Goal: Communication & Community: Answer question/provide support

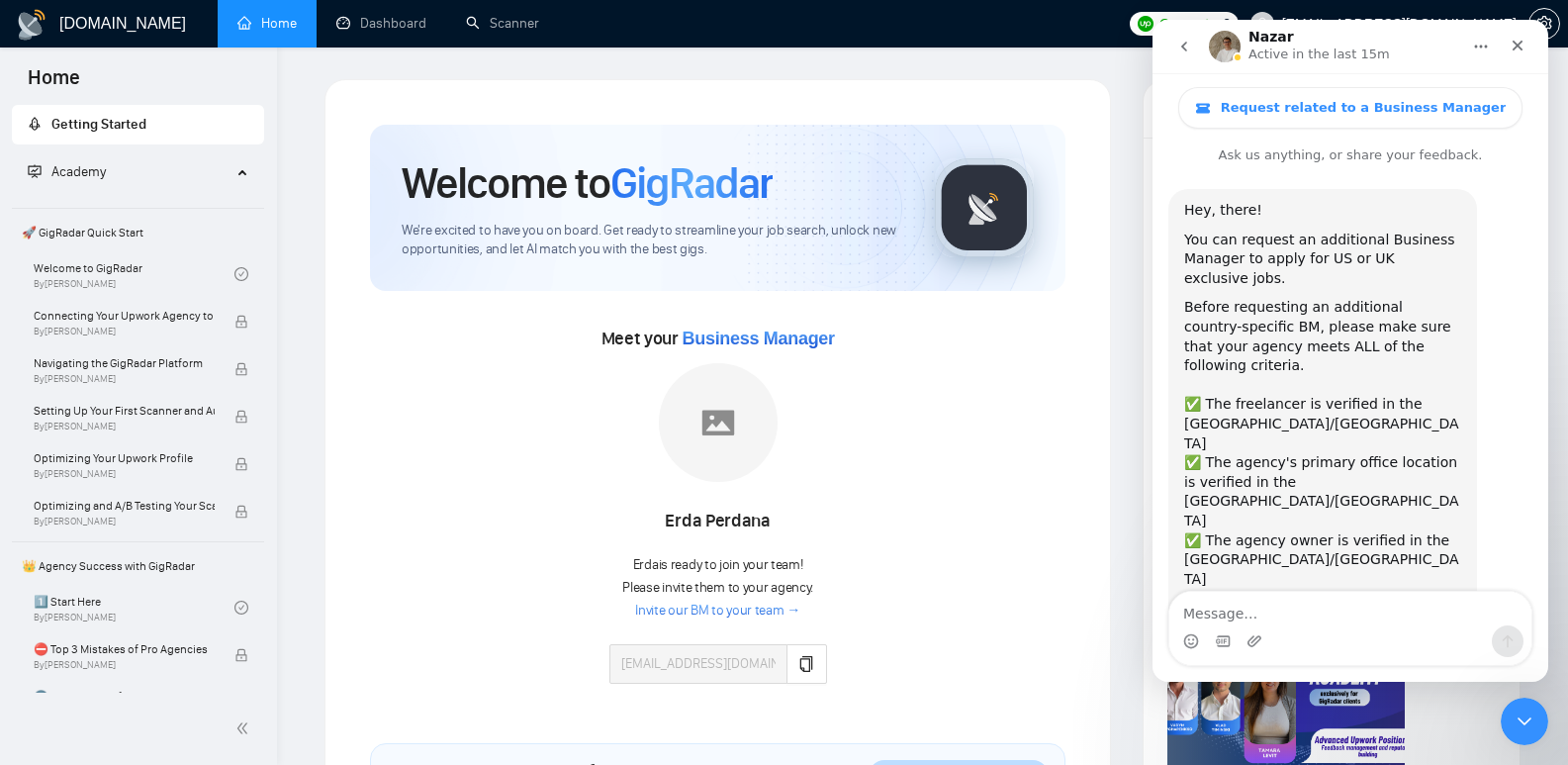
click at [1368, 597] on textarea "Message…" at bounding box center [1350, 609] width 362 height 34
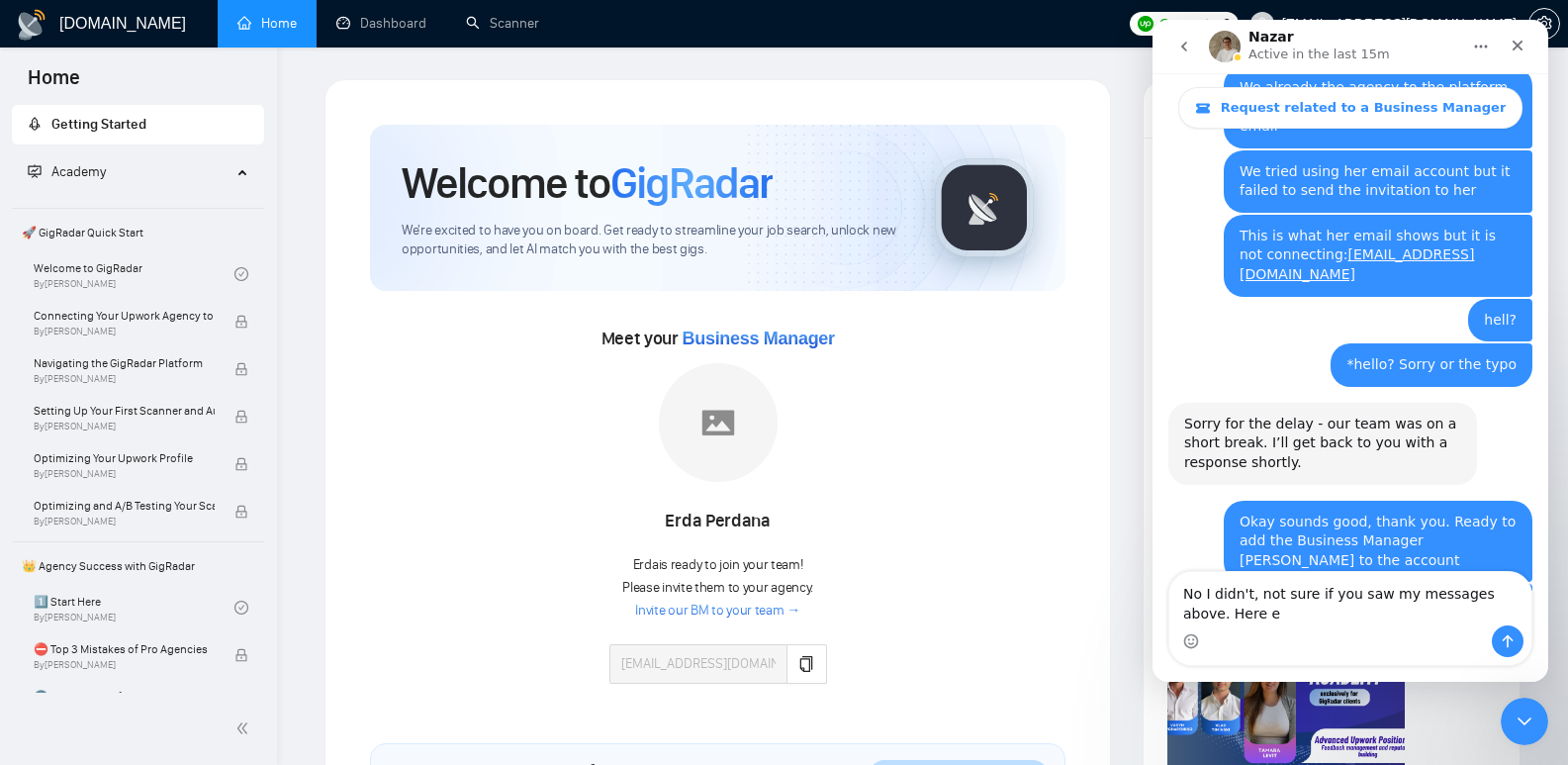
scroll to position [1813, 0]
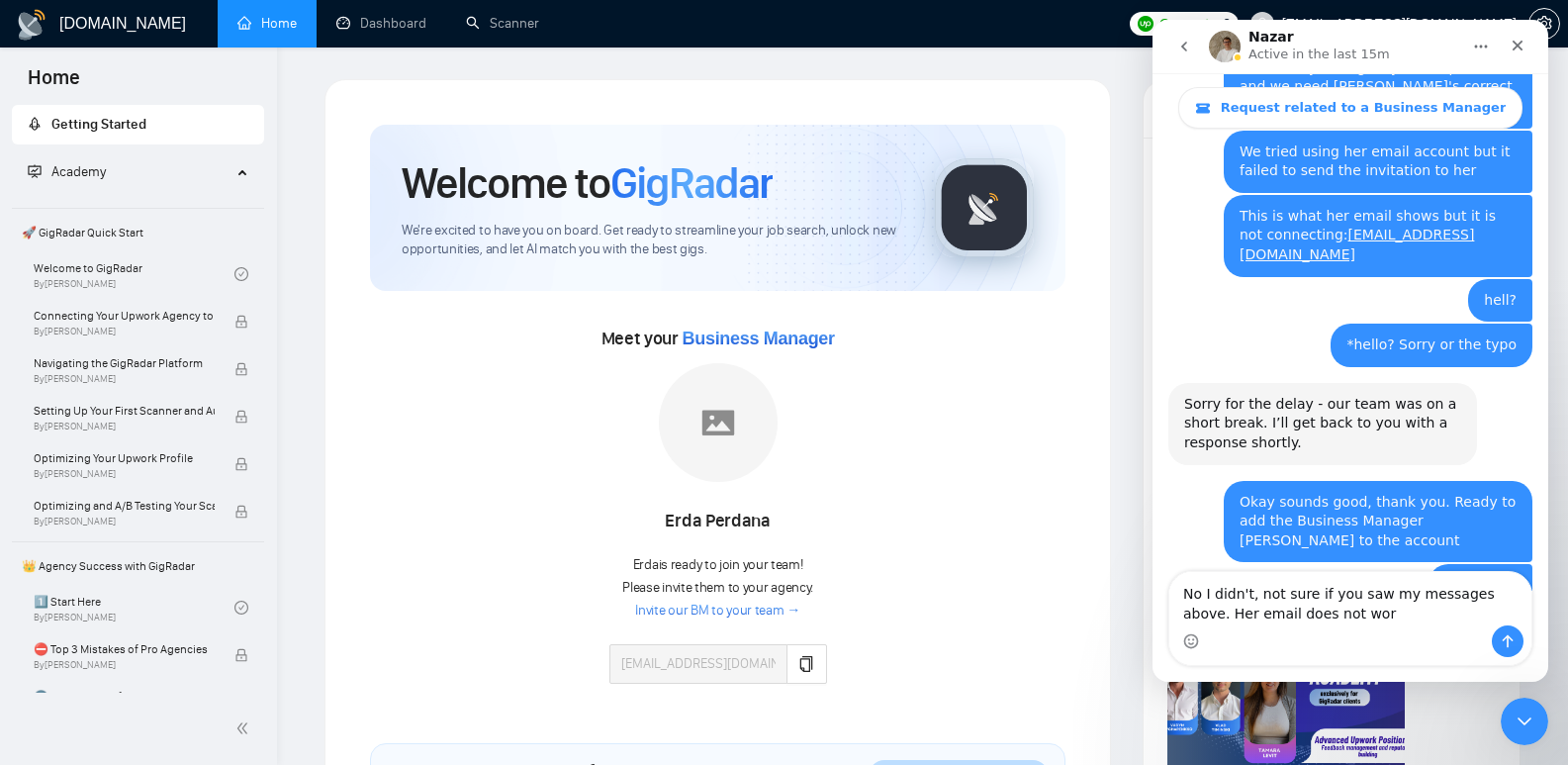
type textarea "No I didn't, not sure if you saw my messages above. Her email does not work"
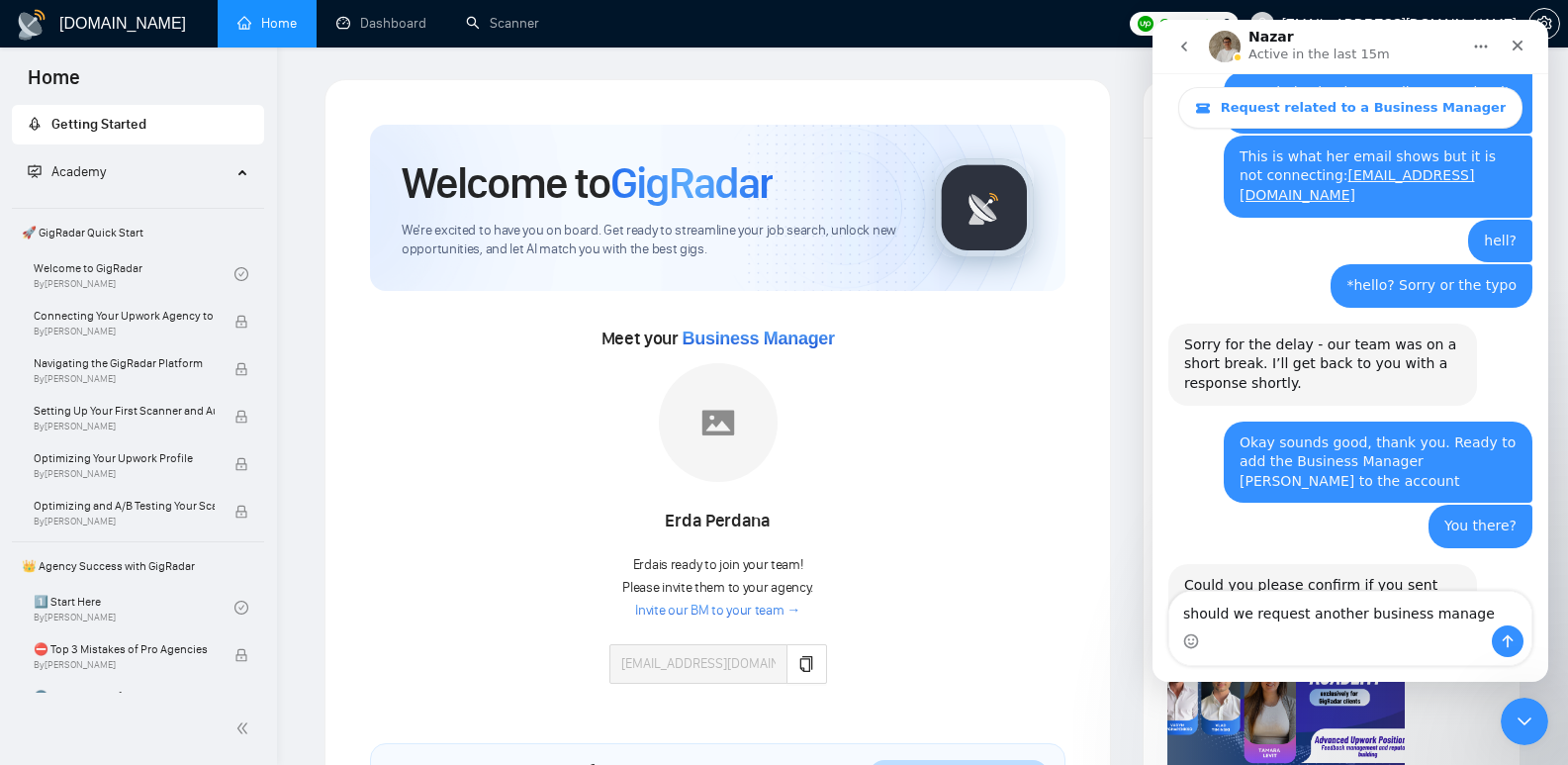
type textarea "should we request another business manager"
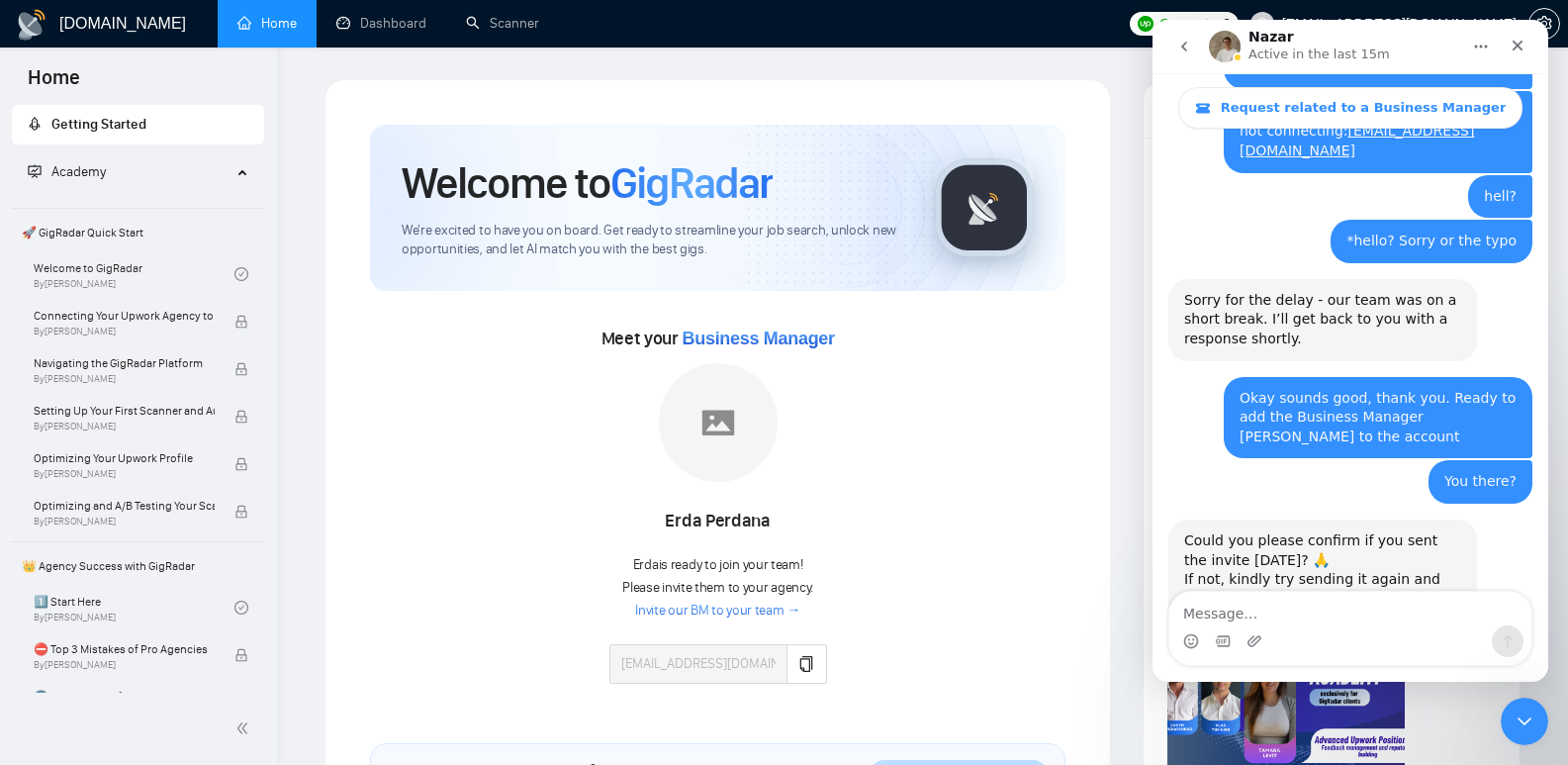
type textarea "?"
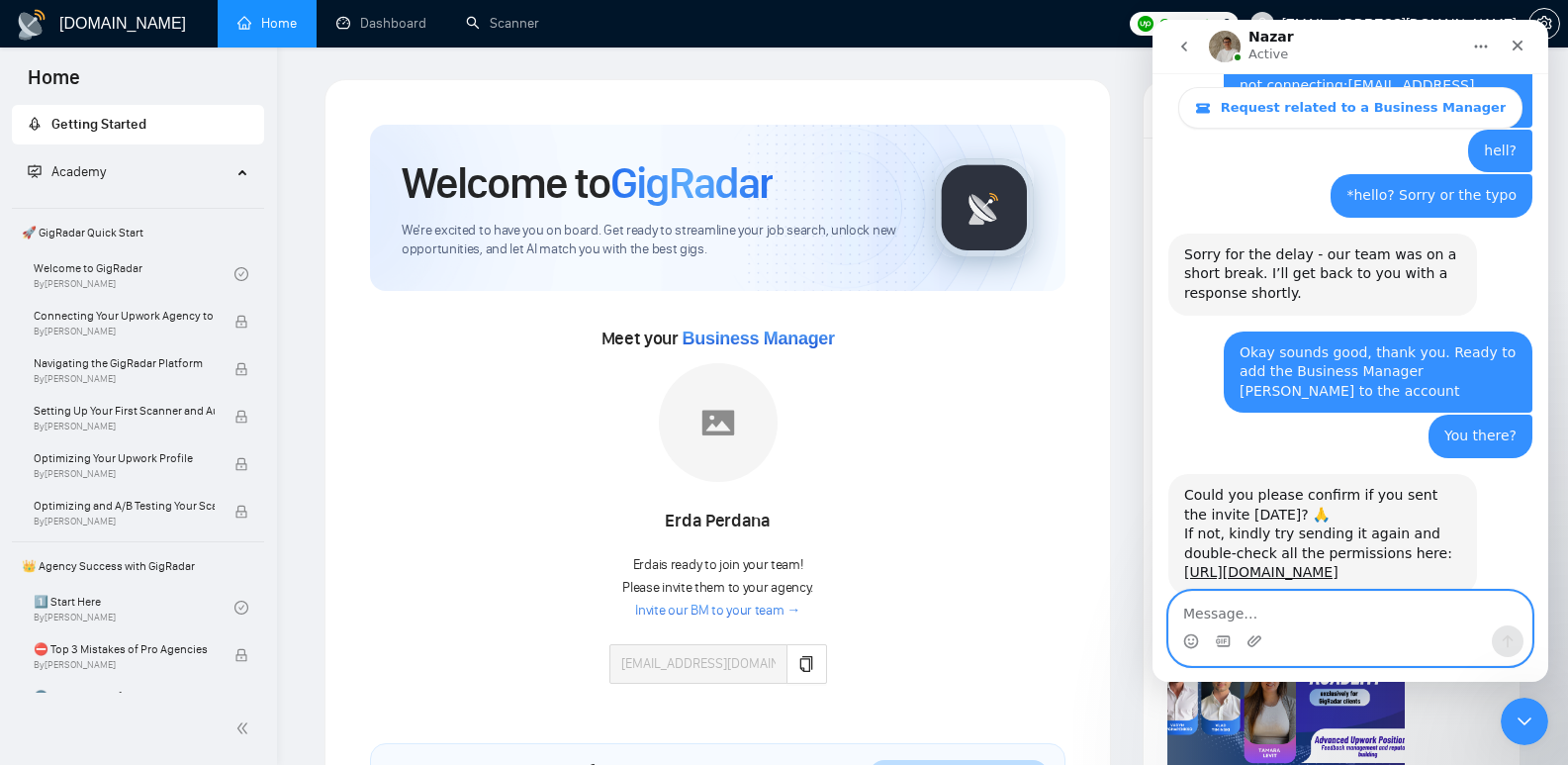
scroll to position [2147, 0]
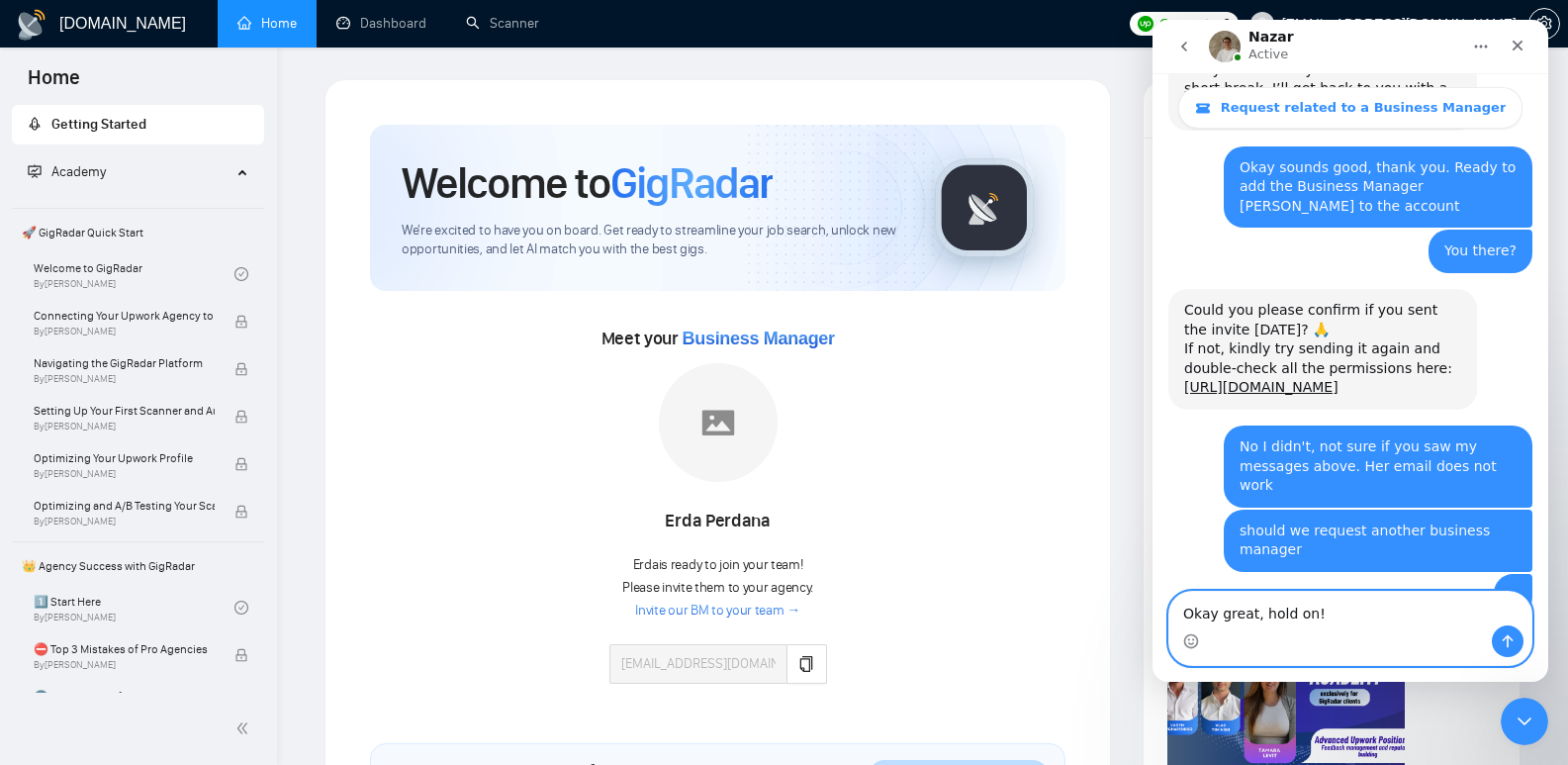
type textarea "Okay great, hold on"
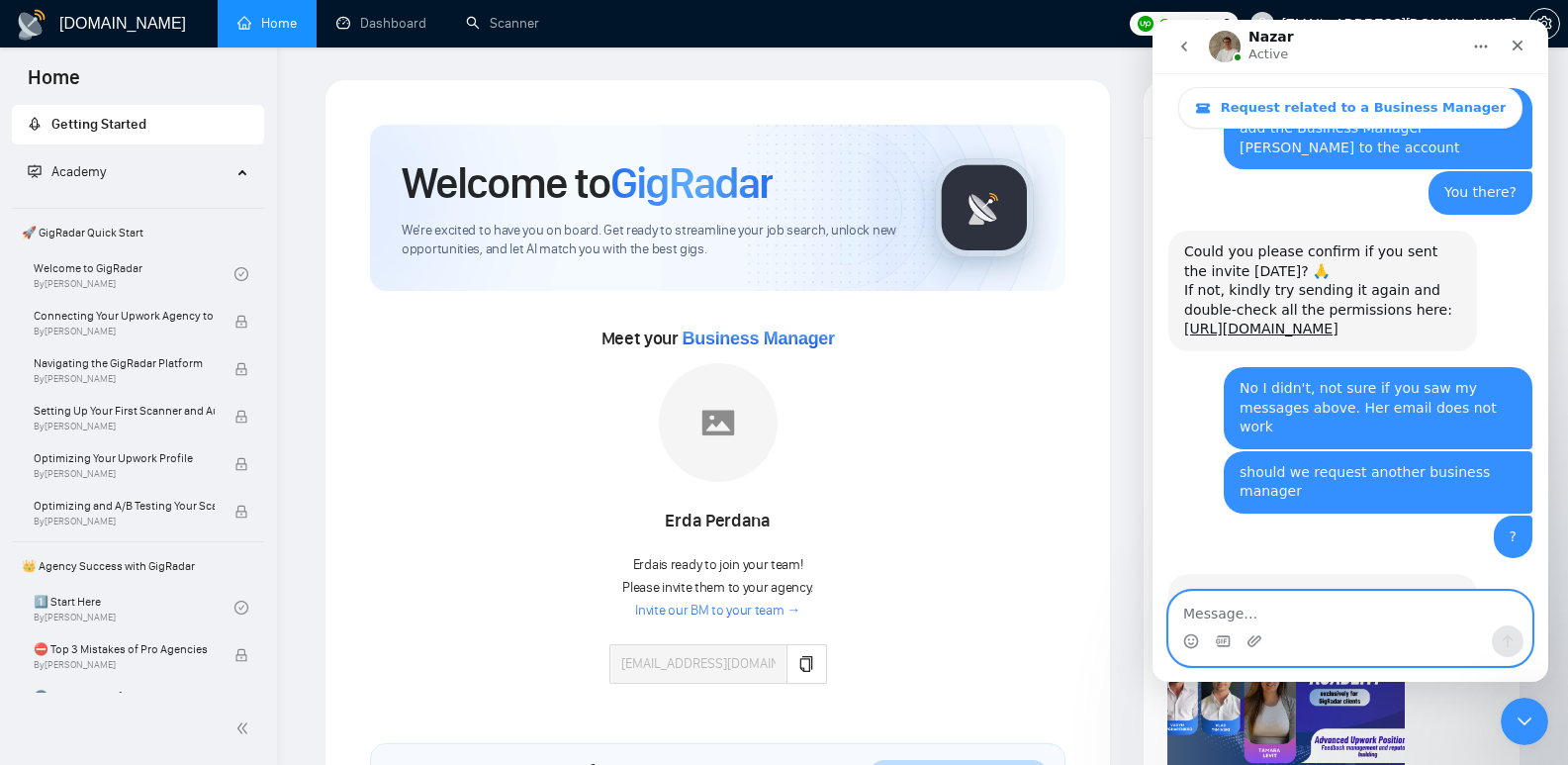
scroll to position [2206, 0]
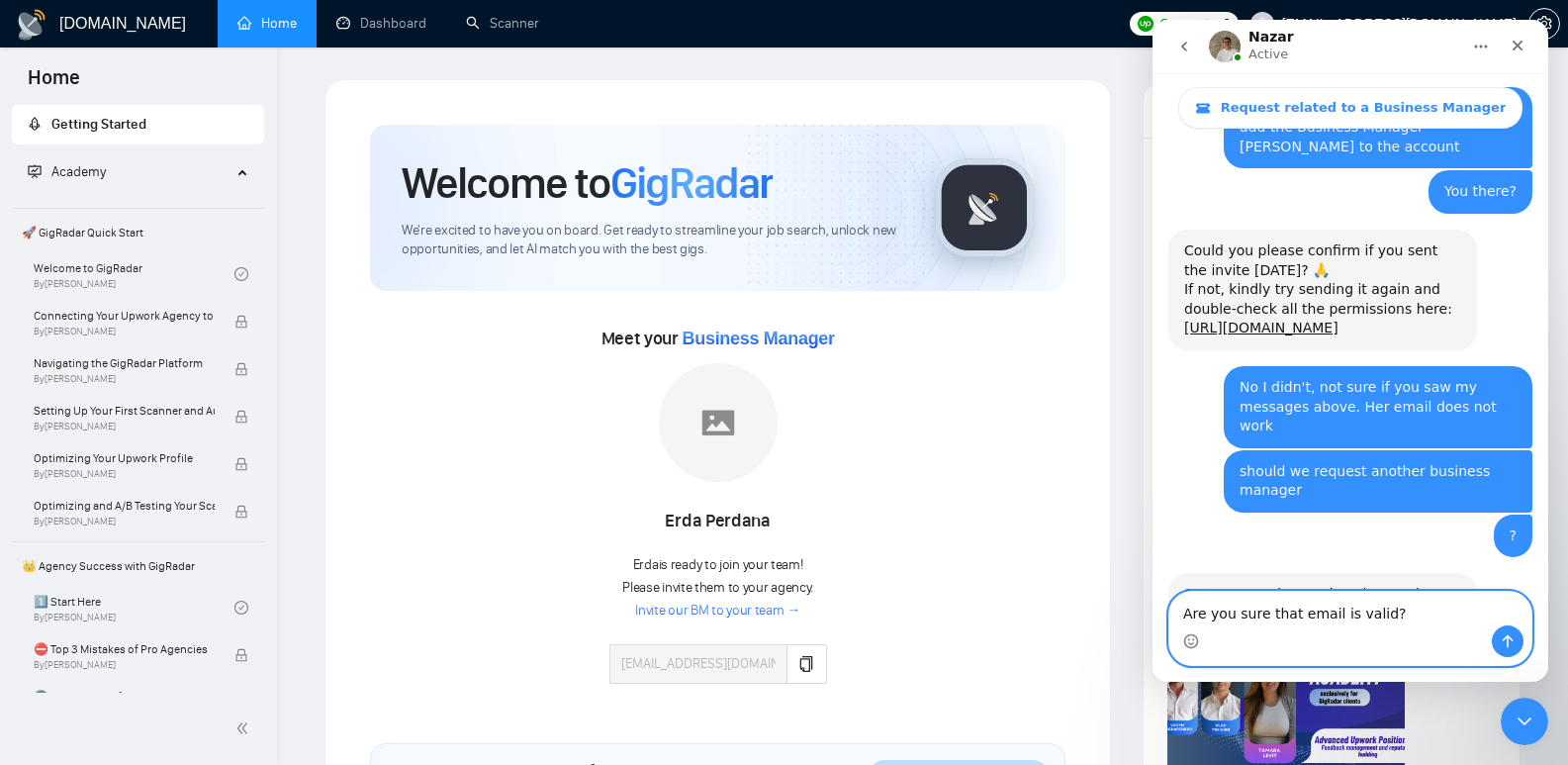
type textarea "Are you sure that email is valid?"
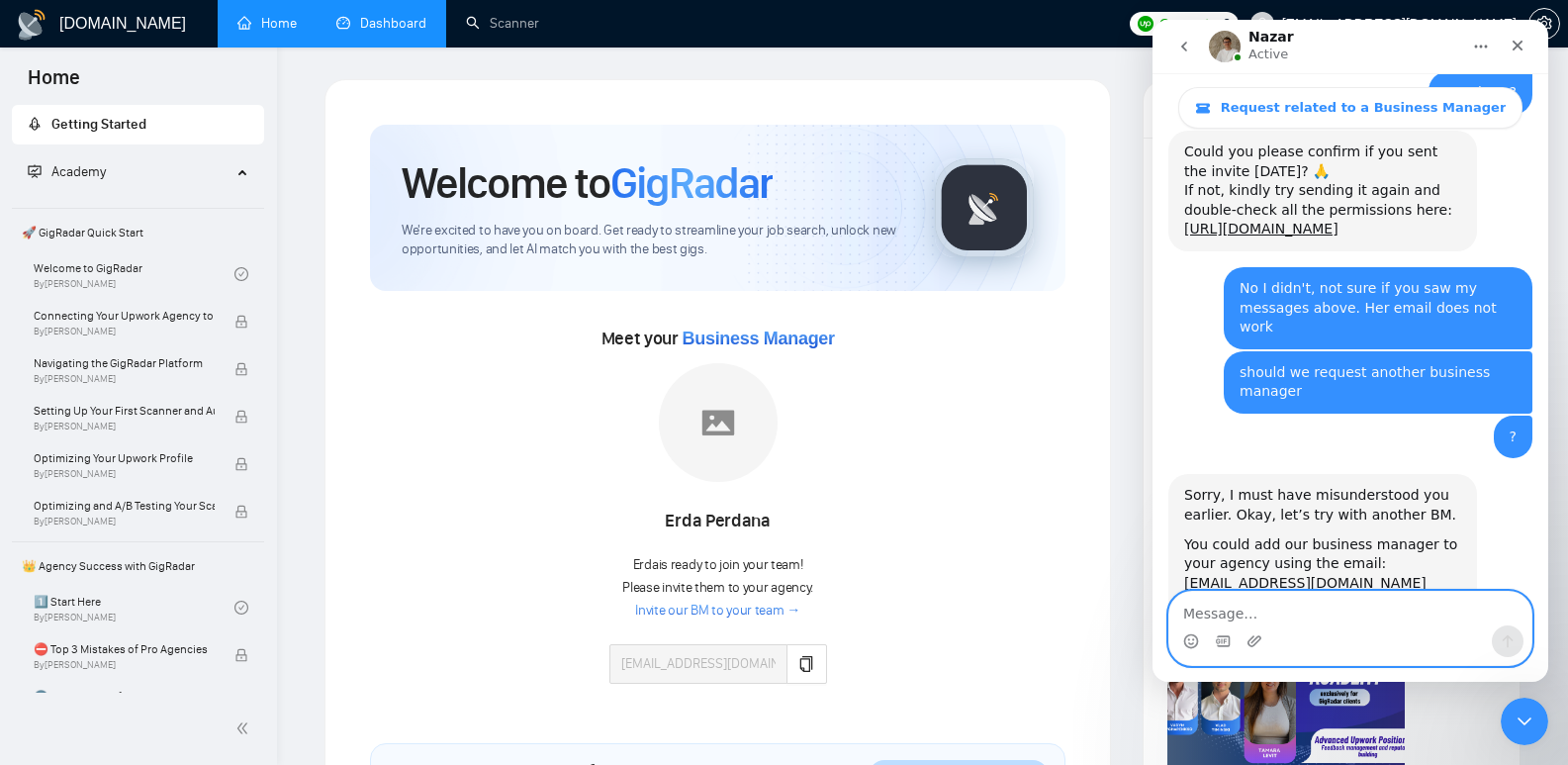
scroll to position [2311, 0]
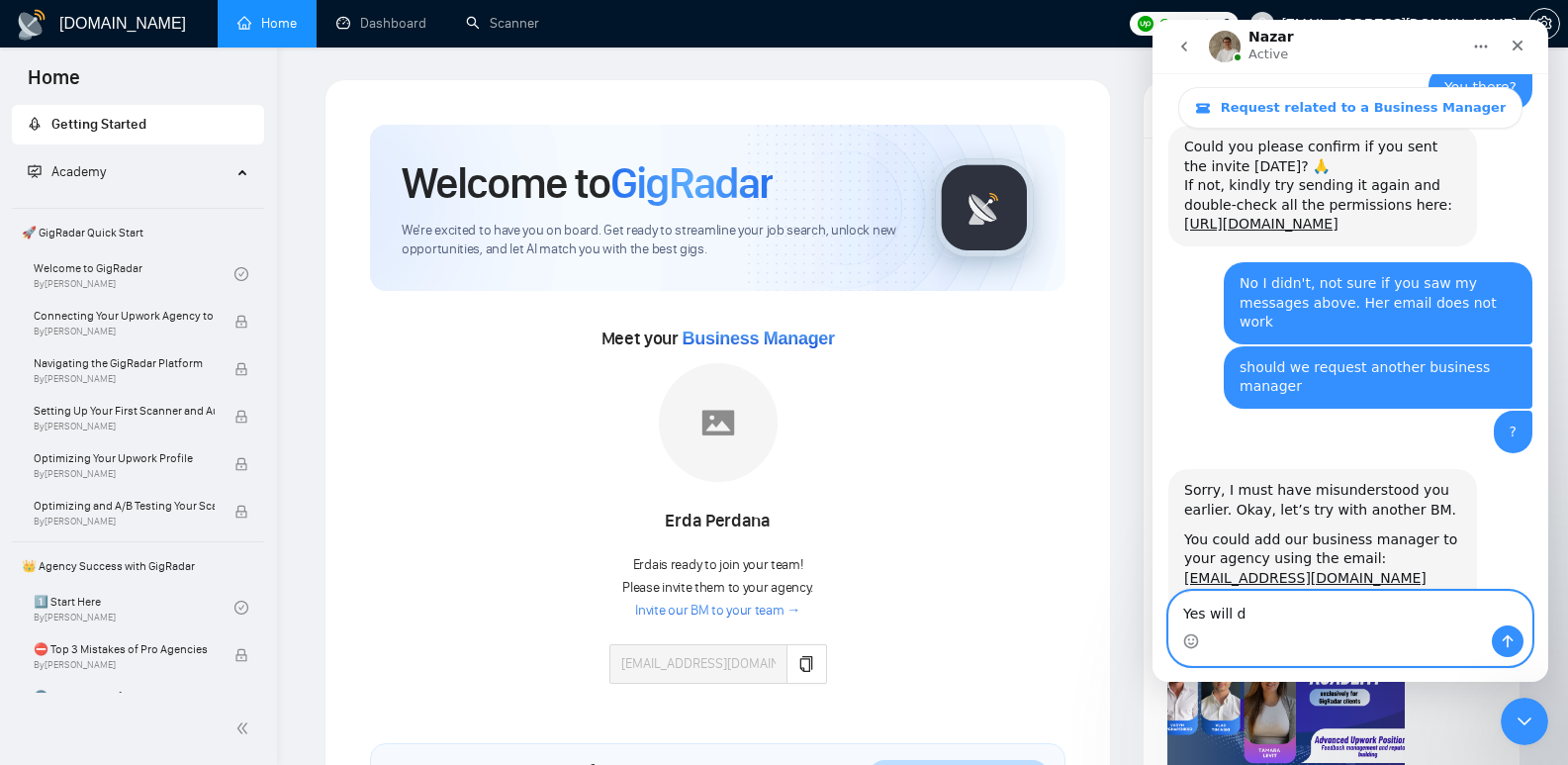
type textarea "Yes will do"
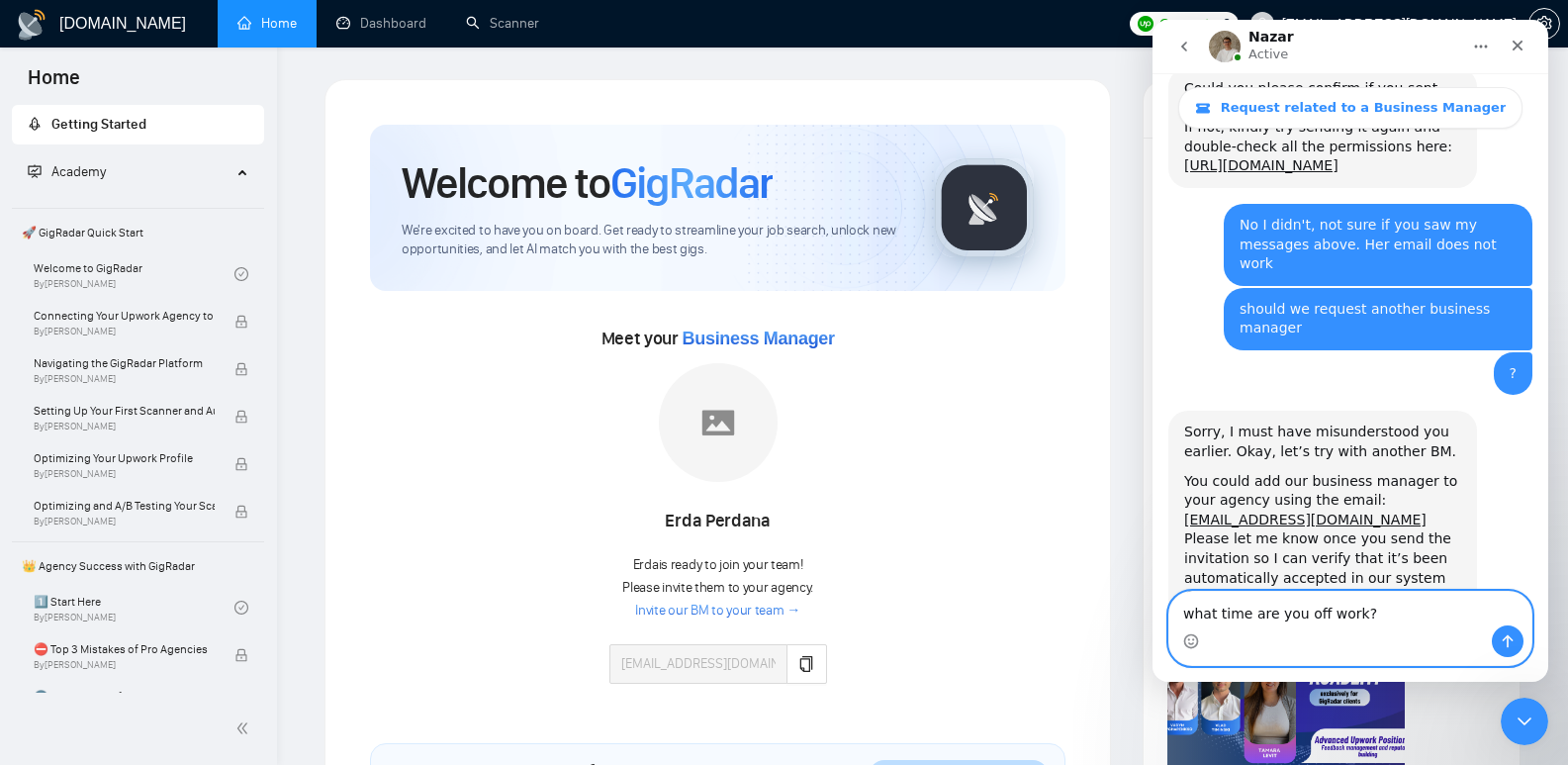
type textarea "what time are you off work?"
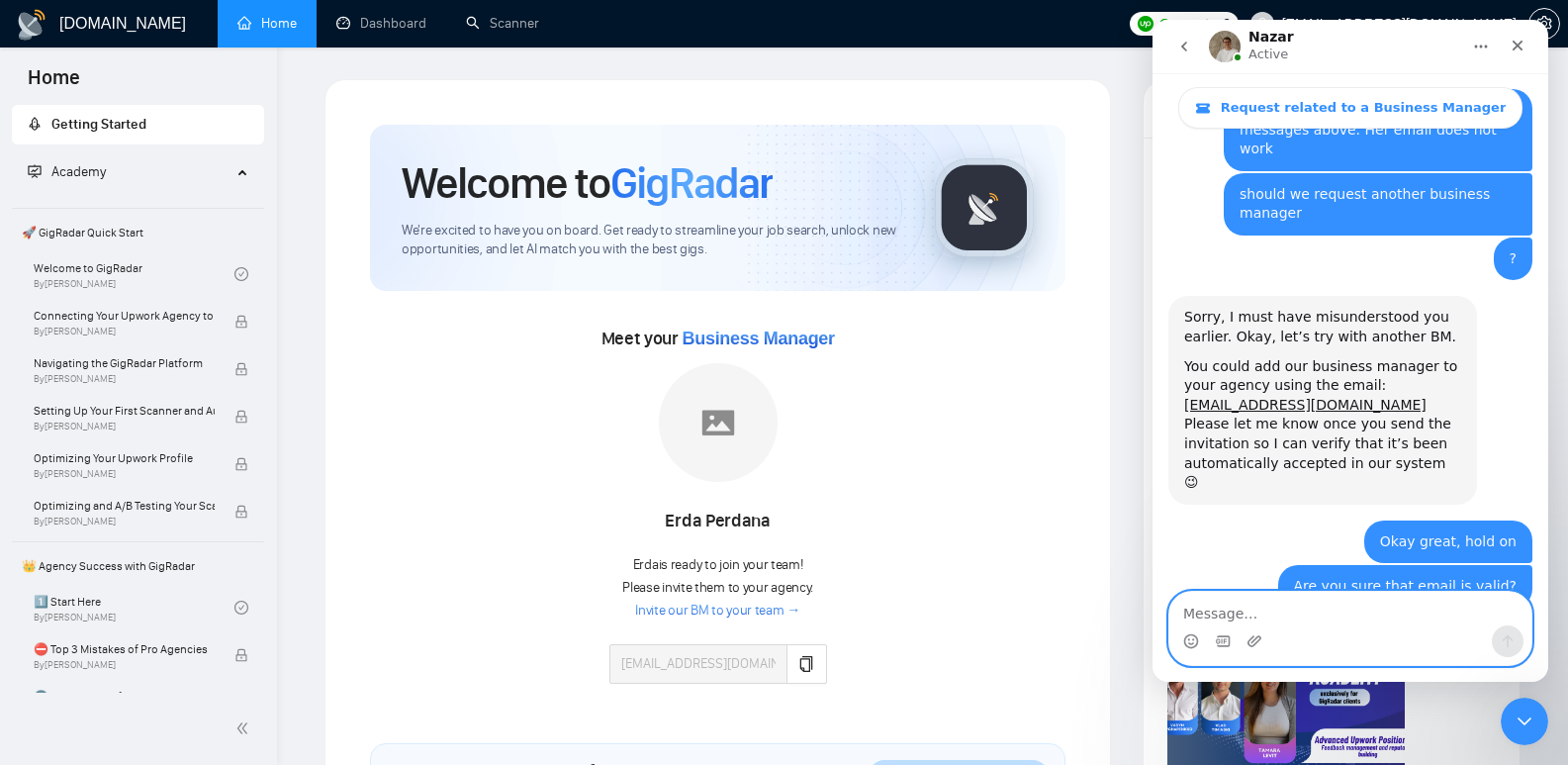
scroll to position [2491, 0]
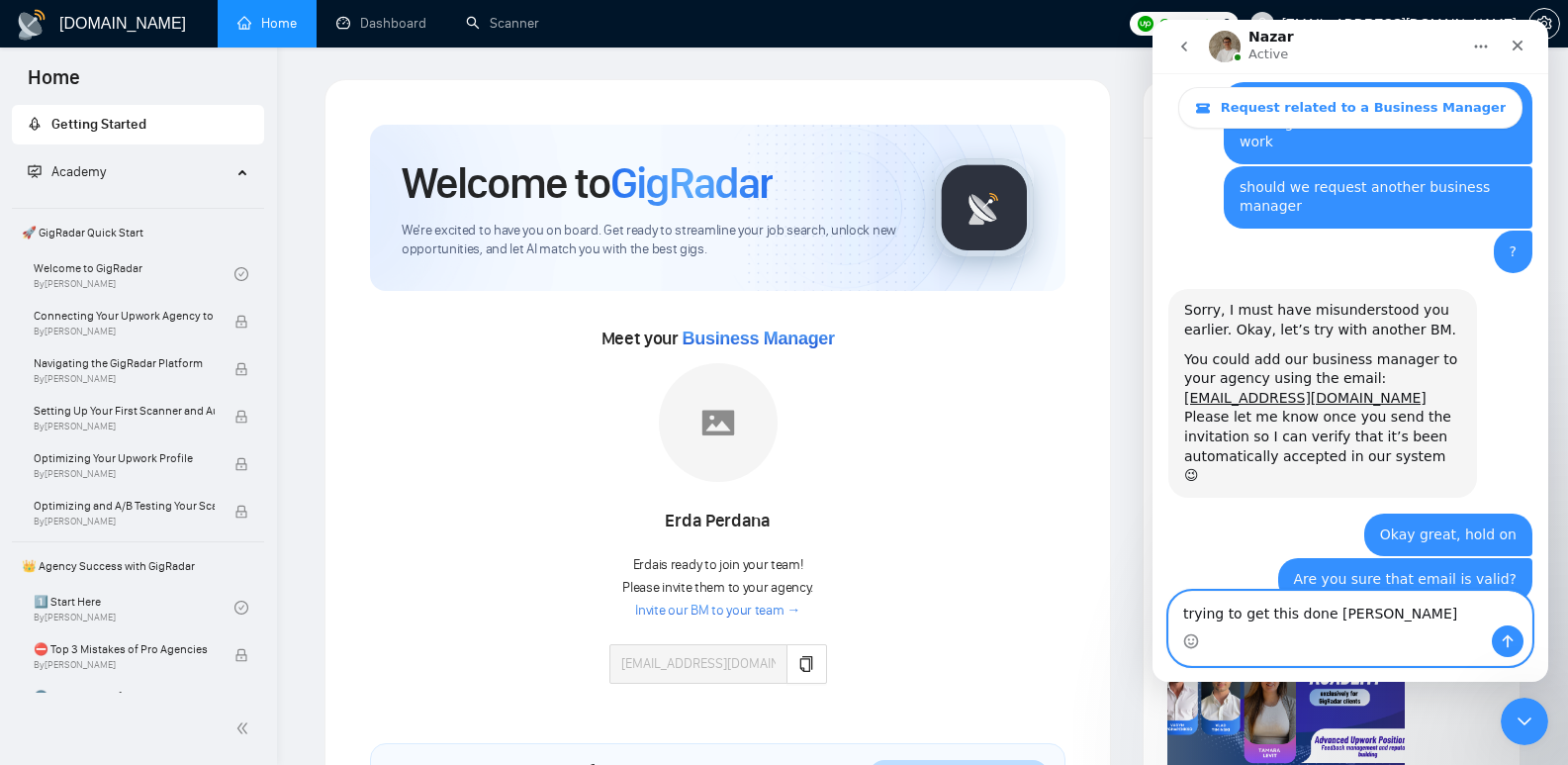
type textarea "trying to get this done asap"
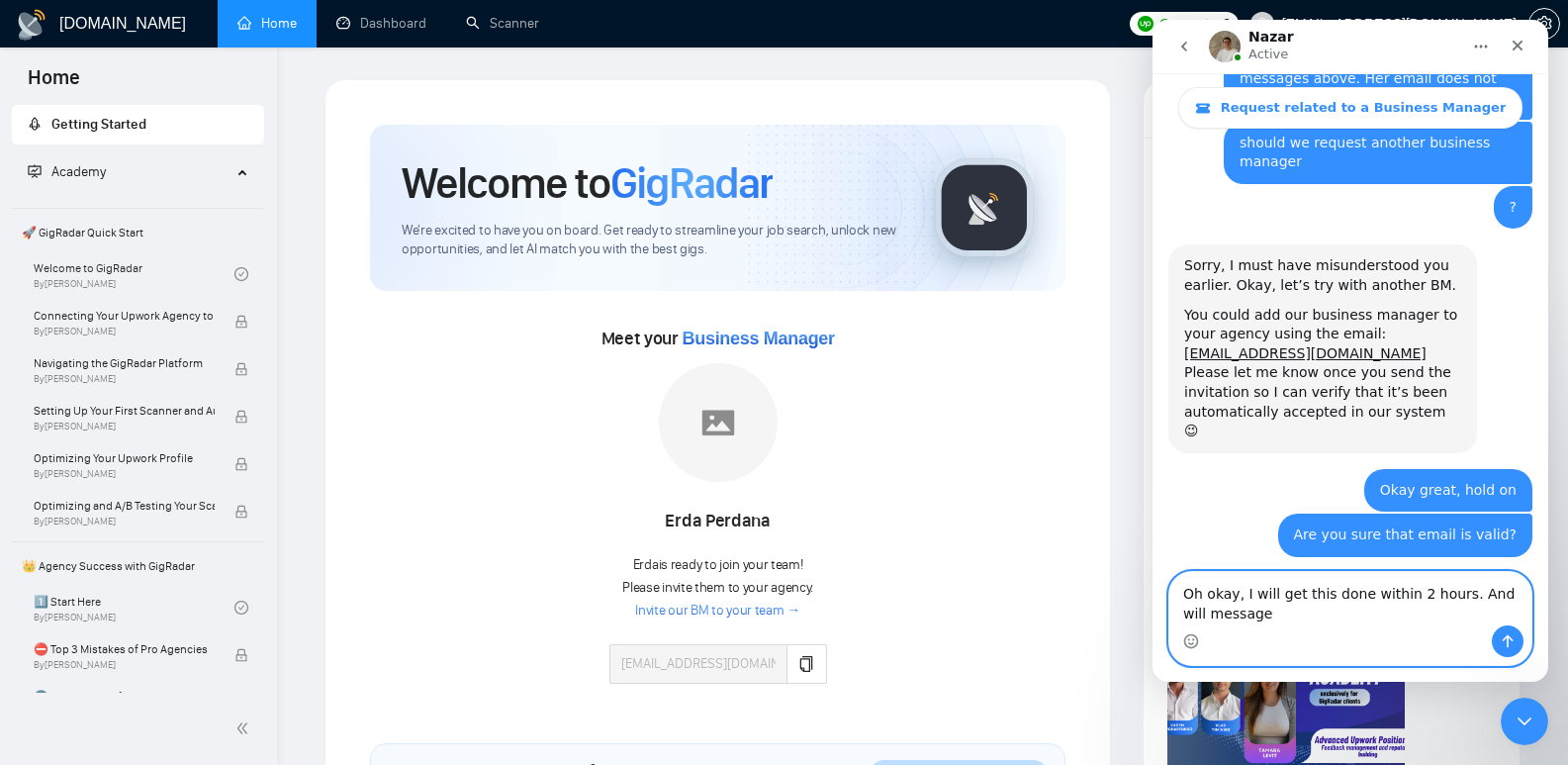
scroll to position [2539, 0]
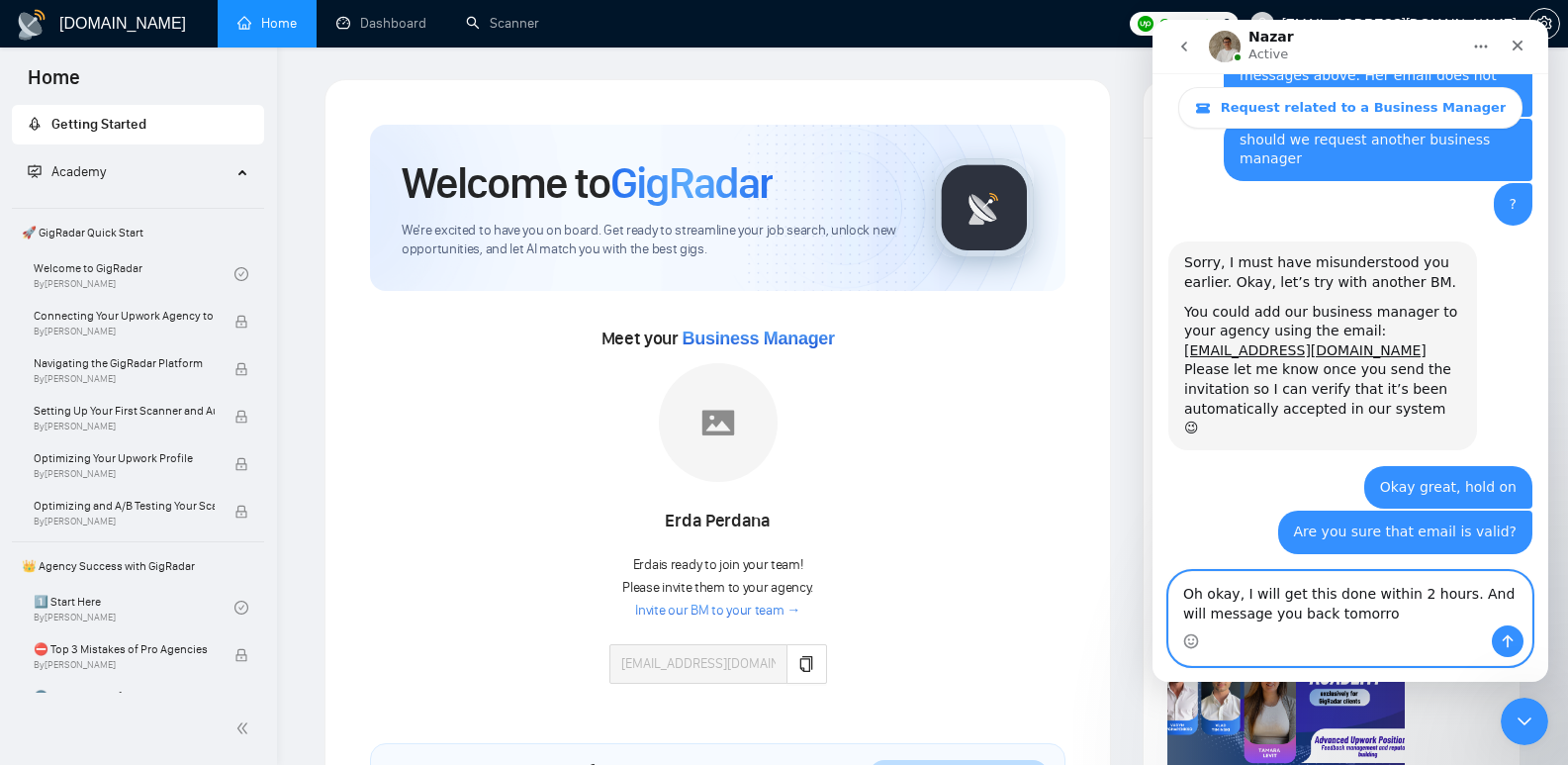
type textarea "Oh okay, I will get this done within 2 hours. And will message you back [DATE]"
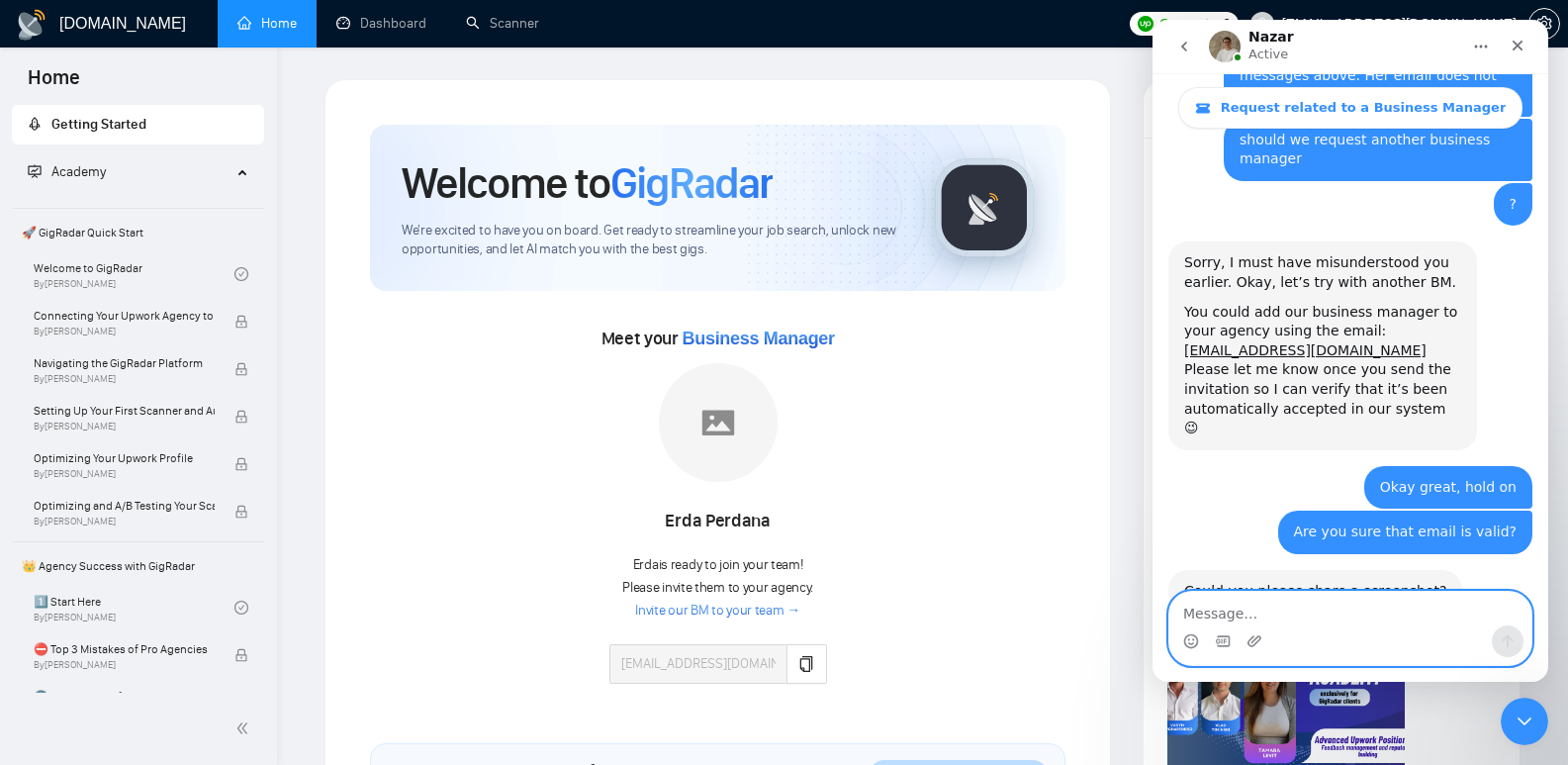
scroll to position [2596, 0]
